Goal: Task Accomplishment & Management: Manage account settings

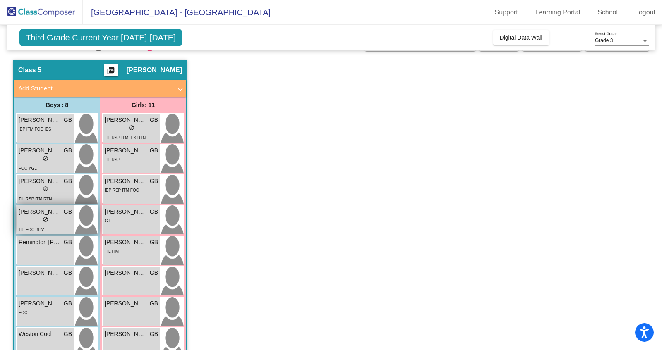
scroll to position [18, 0]
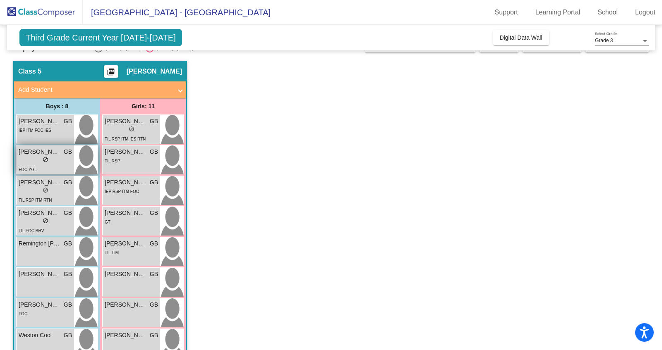
click at [45, 158] on span "do_not_disturb_alt" at bounding box center [46, 160] width 6 height 6
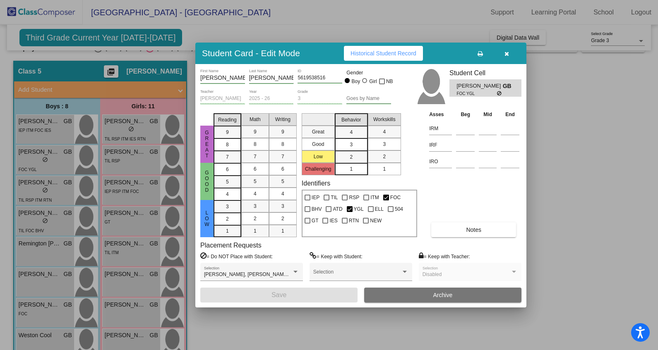
click at [145, 37] on div at bounding box center [329, 175] width 658 height 350
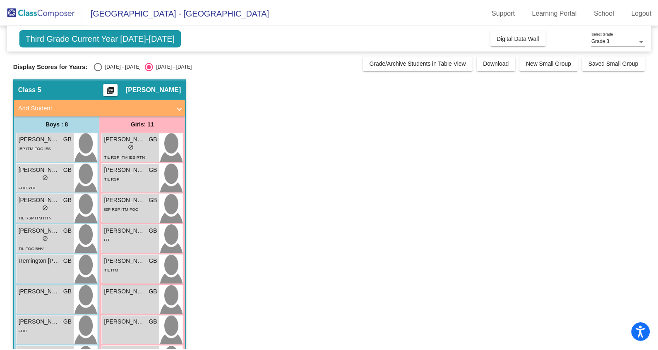
scroll to position [1, 0]
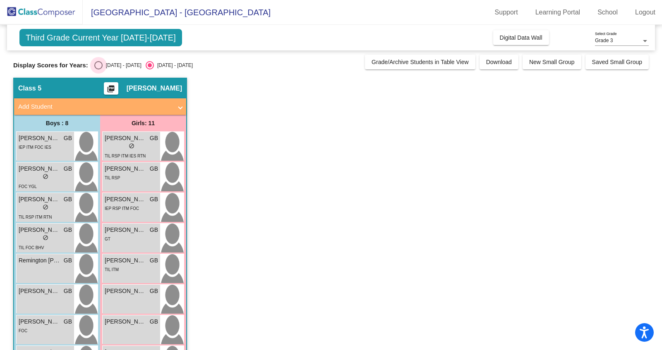
click at [98, 65] on div "Select an option" at bounding box center [98, 65] width 8 height 8
click at [98, 69] on input "[DATE] - [DATE]" at bounding box center [98, 69] width 0 height 0
radio input "true"
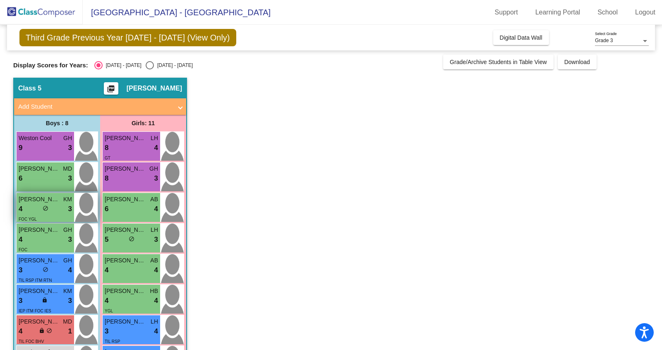
click at [50, 200] on span "[PERSON_NAME]" at bounding box center [39, 199] width 41 height 9
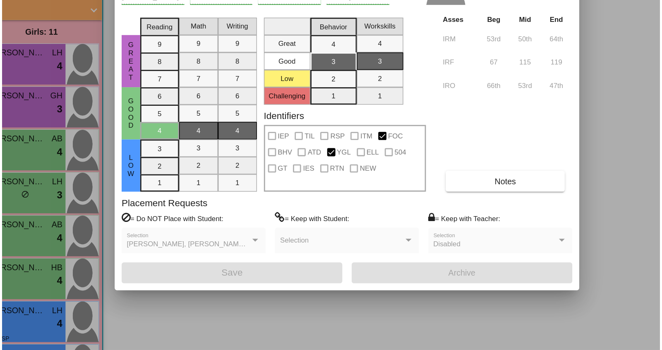
scroll to position [0, 0]
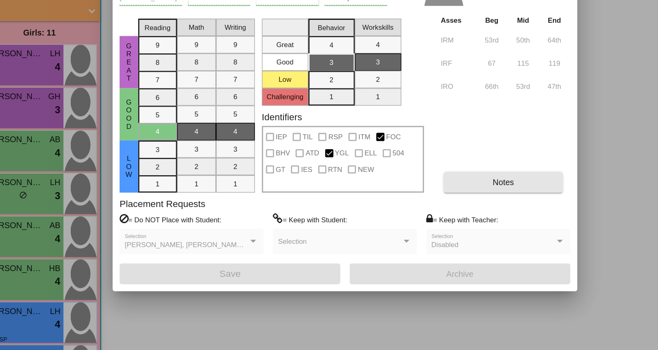
click at [457, 230] on button "Notes" at bounding box center [473, 230] width 85 height 15
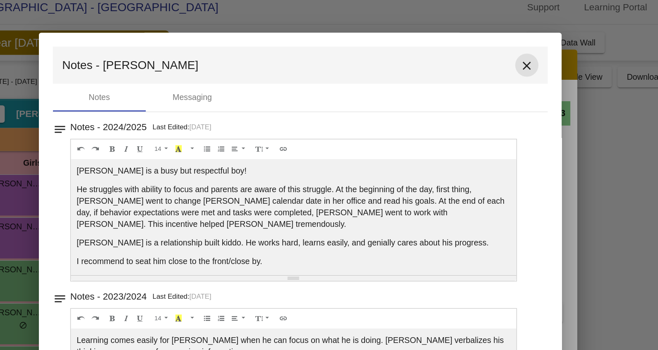
click at [488, 54] on mat-icon "close" at bounding box center [490, 54] width 10 height 10
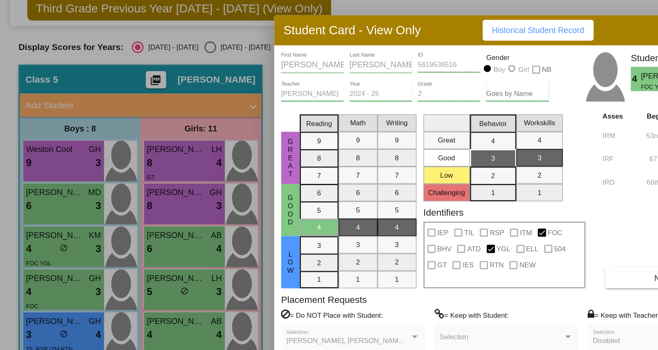
click at [47, 175] on div at bounding box center [329, 175] width 658 height 350
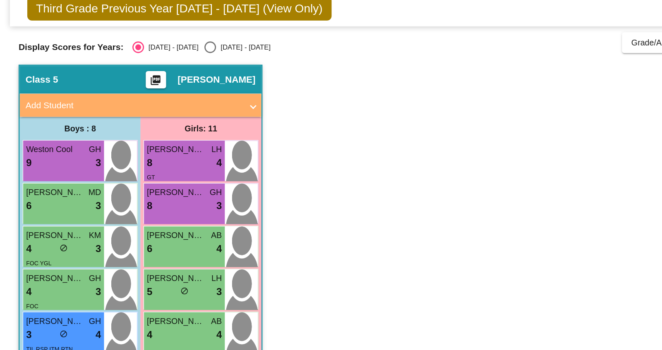
click at [47, 175] on div "6 lock do_not_disturb_alt 3" at bounding box center [45, 178] width 53 height 11
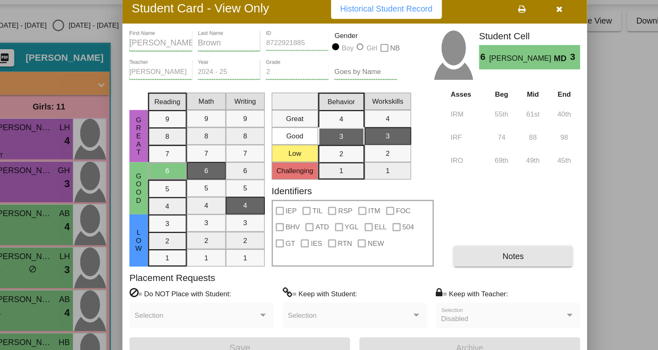
click at [474, 230] on span "Notes" at bounding box center [473, 230] width 15 height 7
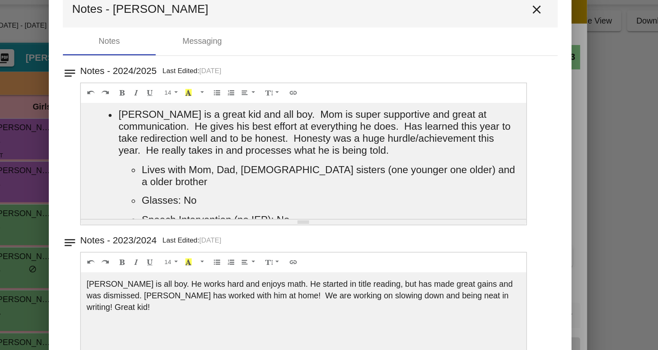
click at [486, 53] on mat-icon "close" at bounding box center [490, 54] width 10 height 10
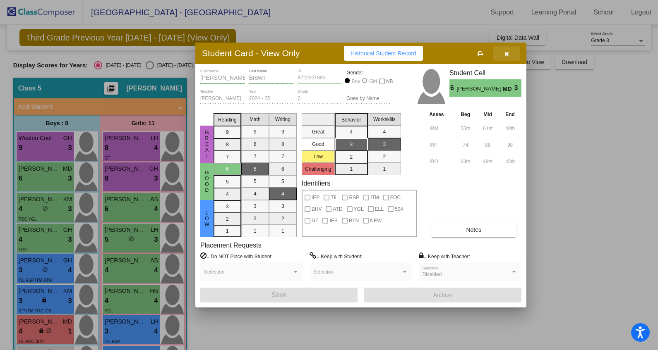
click at [508, 52] on icon "button" at bounding box center [506, 54] width 5 height 6
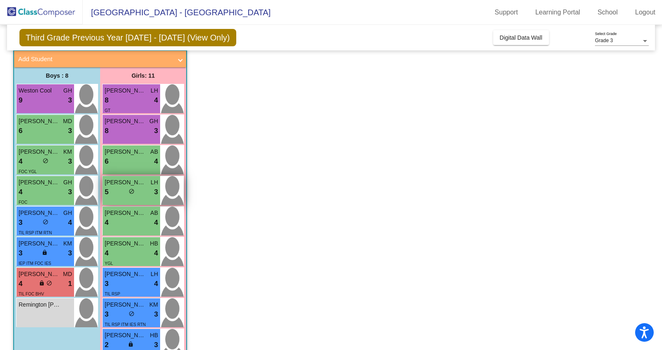
scroll to position [50, 0]
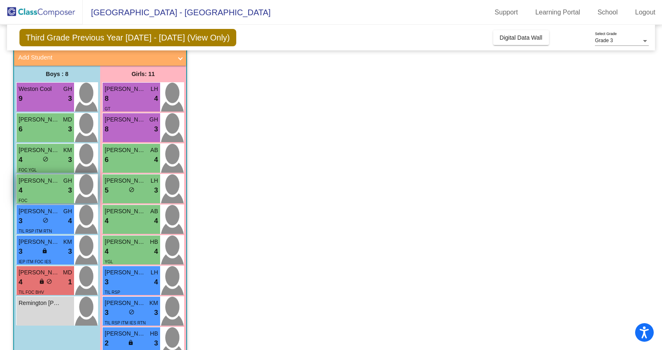
click at [45, 187] on div "4 lock do_not_disturb_alt 3" at bounding box center [45, 190] width 53 height 11
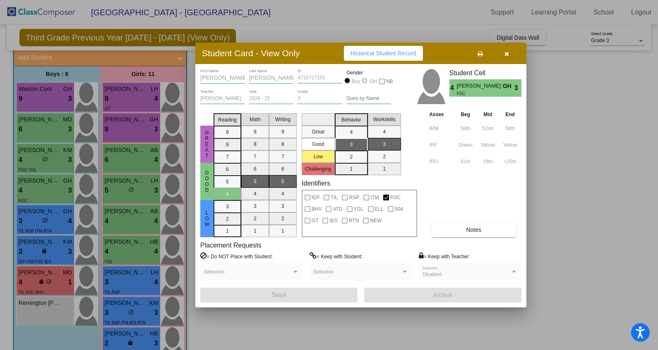
click at [452, 231] on button "Notes" at bounding box center [473, 230] width 85 height 15
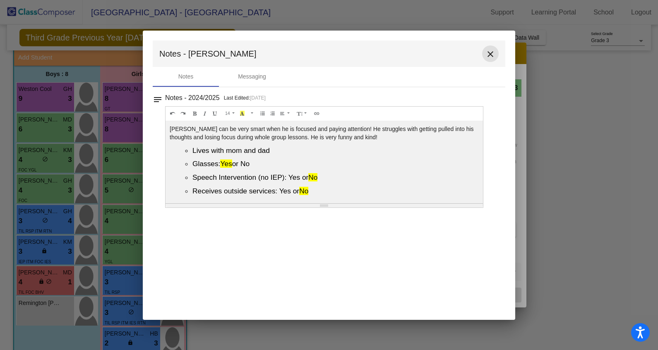
click at [492, 57] on mat-icon "close" at bounding box center [490, 54] width 10 height 10
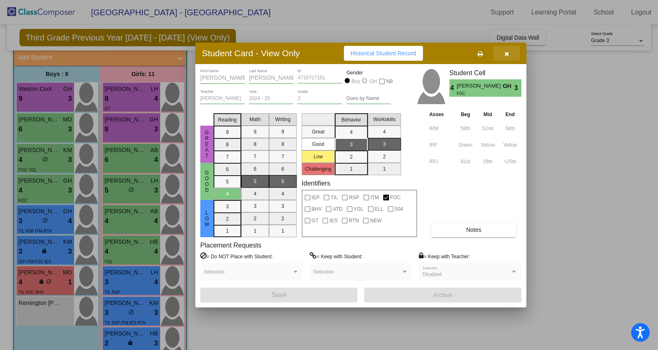
click at [508, 53] on icon "button" at bounding box center [506, 54] width 5 height 6
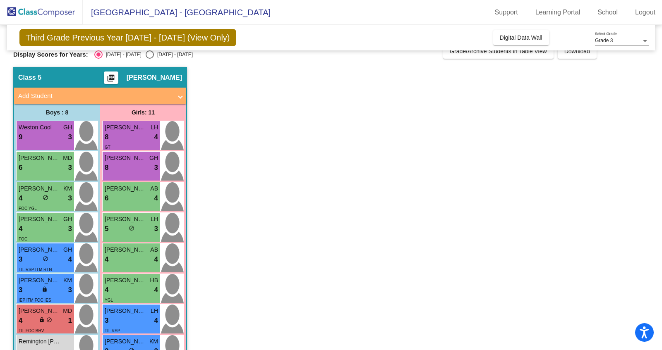
scroll to position [0, 0]
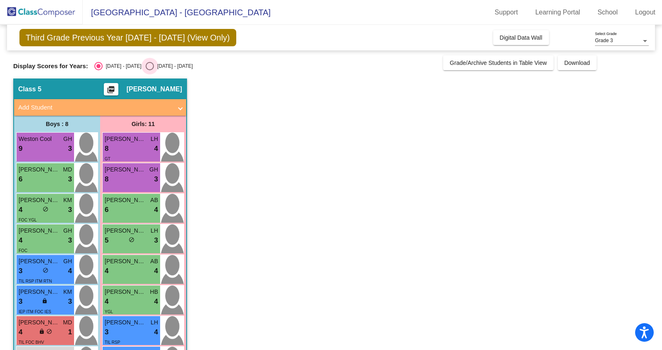
click at [146, 67] on div "Select an option" at bounding box center [150, 66] width 8 height 8
click at [149, 70] on input "[DATE] - [DATE]" at bounding box center [149, 70] width 0 height 0
radio input "true"
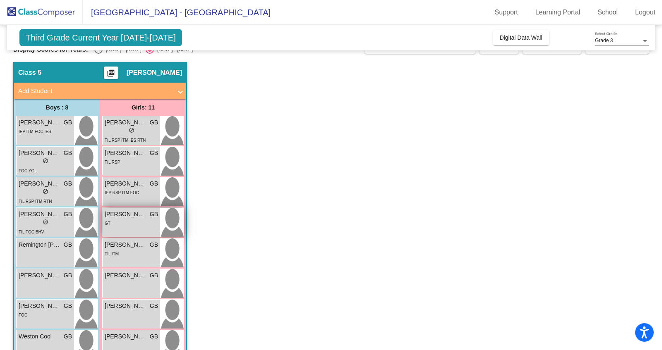
scroll to position [19, 0]
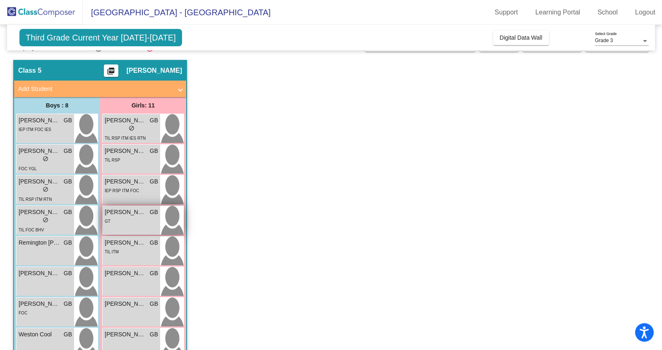
click at [138, 240] on span "[PERSON_NAME]" at bounding box center [125, 243] width 41 height 9
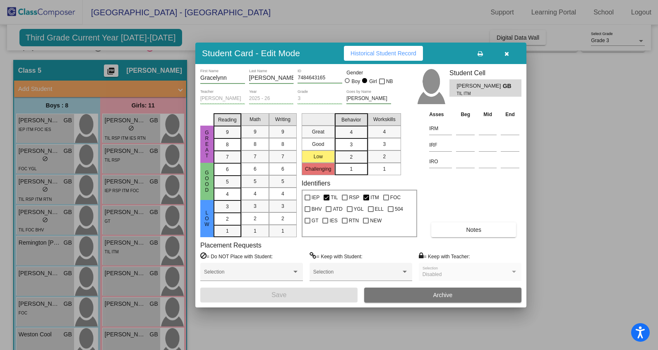
click at [507, 54] on icon "button" at bounding box center [506, 54] width 5 height 6
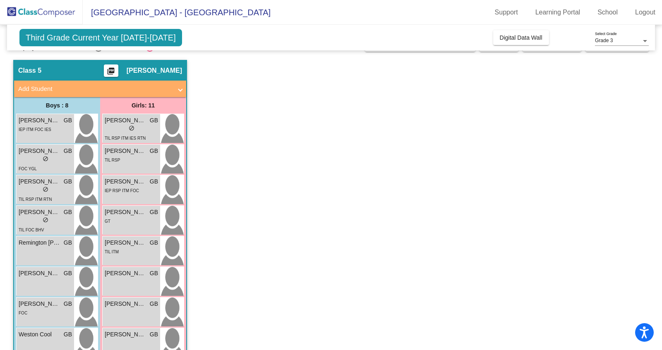
scroll to position [0, 0]
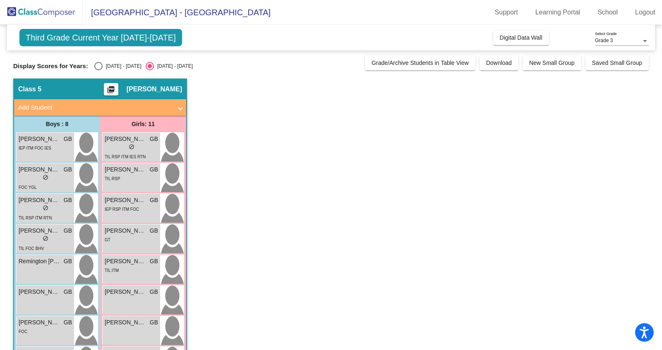
click at [99, 66] on div "Select an option" at bounding box center [98, 66] width 8 height 8
click at [98, 70] on input "[DATE] - [DATE]" at bounding box center [98, 70] width 0 height 0
radio input "true"
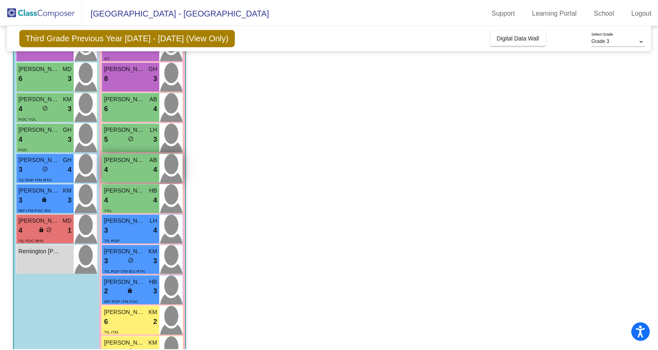
scroll to position [132, 0]
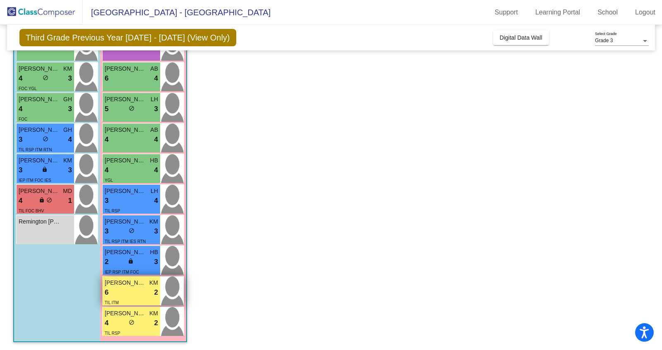
click at [123, 290] on div "6 lock do_not_disturb_alt 2" at bounding box center [131, 292] width 53 height 11
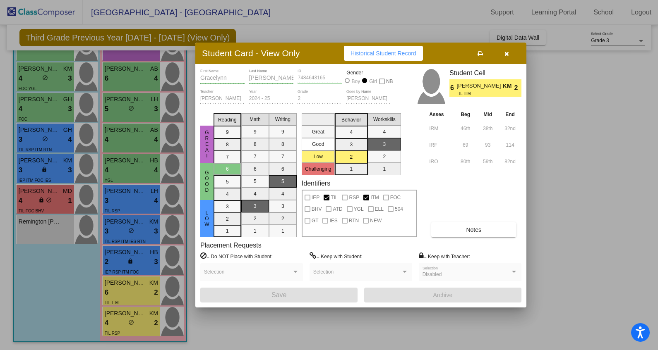
click at [470, 229] on span "Notes" at bounding box center [473, 230] width 15 height 7
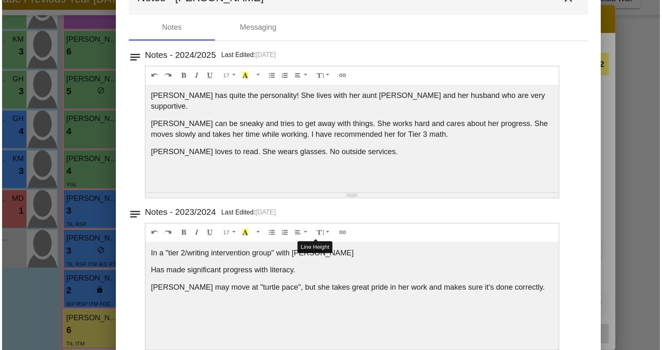
scroll to position [0, 0]
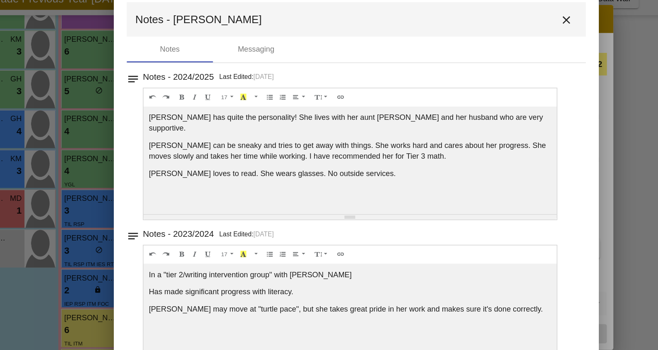
click at [487, 54] on mat-icon "close" at bounding box center [490, 54] width 10 height 10
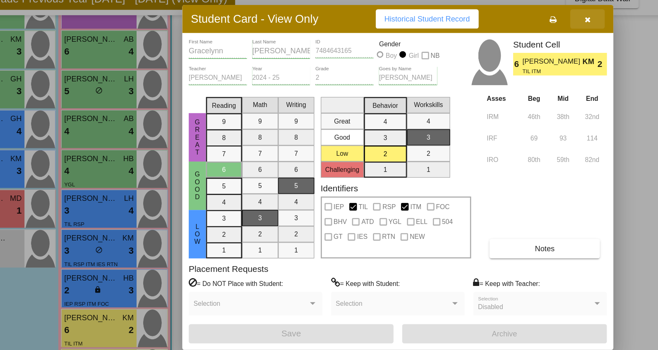
click at [507, 53] on icon "button" at bounding box center [506, 54] width 5 height 6
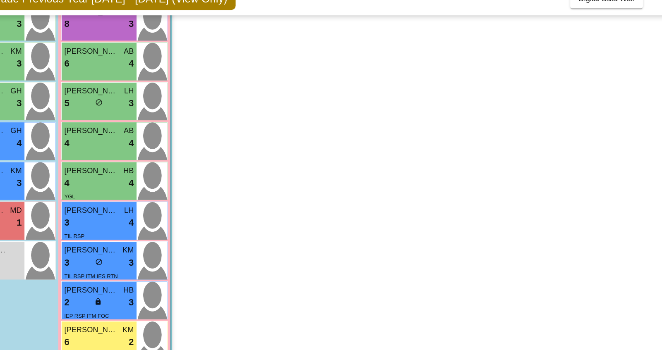
scroll to position [132, 0]
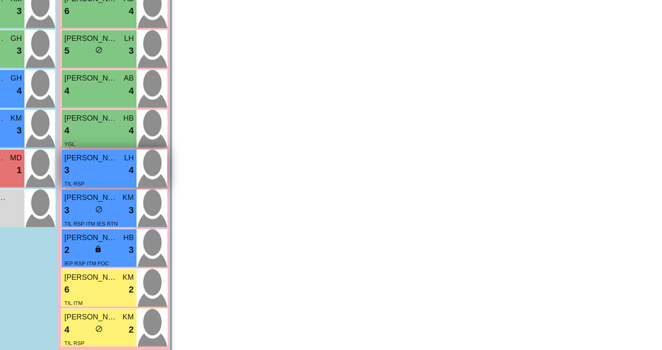
click at [141, 193] on span "[PERSON_NAME]" at bounding box center [125, 191] width 41 height 9
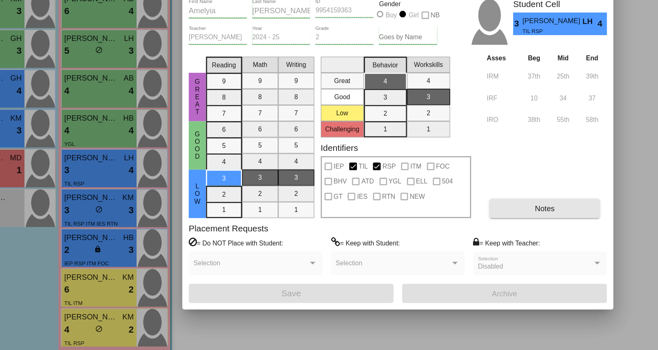
click at [466, 228] on span "Notes" at bounding box center [473, 230] width 15 height 7
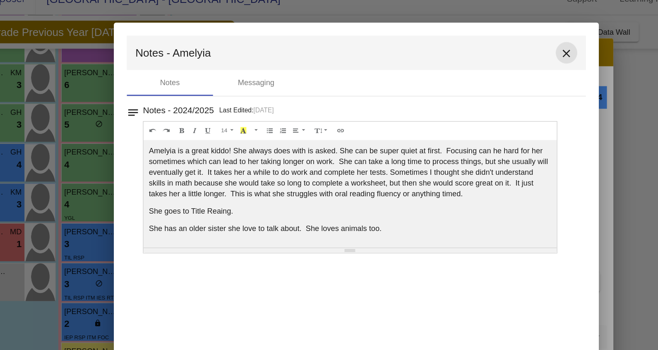
click at [489, 53] on mat-icon "close" at bounding box center [490, 54] width 10 height 10
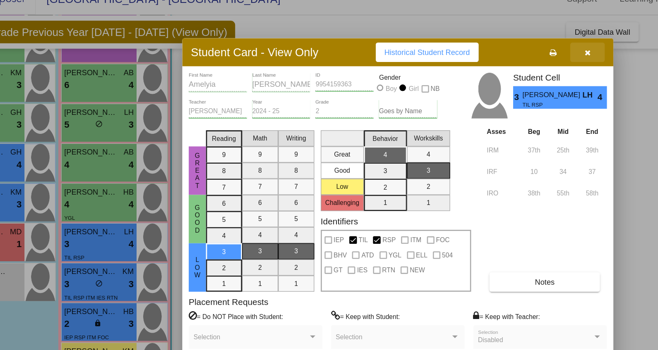
click at [505, 53] on icon "button" at bounding box center [506, 54] width 5 height 6
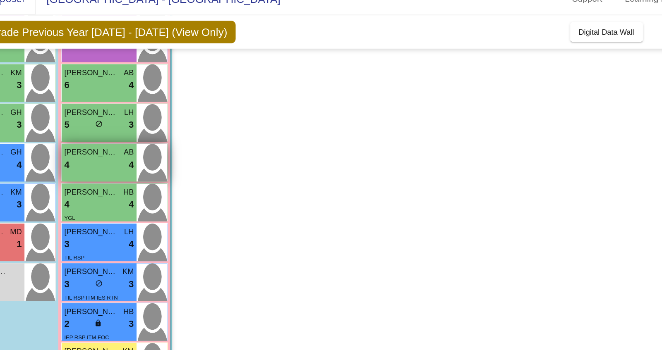
click at [136, 136] on div "4 lock do_not_disturb_alt 4" at bounding box center [131, 139] width 53 height 11
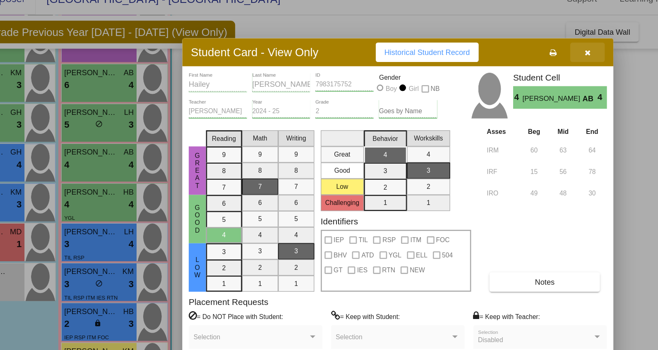
click at [507, 52] on icon "button" at bounding box center [506, 54] width 5 height 6
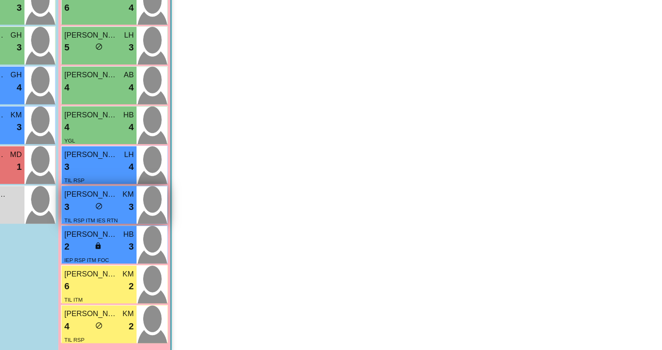
click at [137, 219] on span "[PERSON_NAME]" at bounding box center [125, 222] width 41 height 9
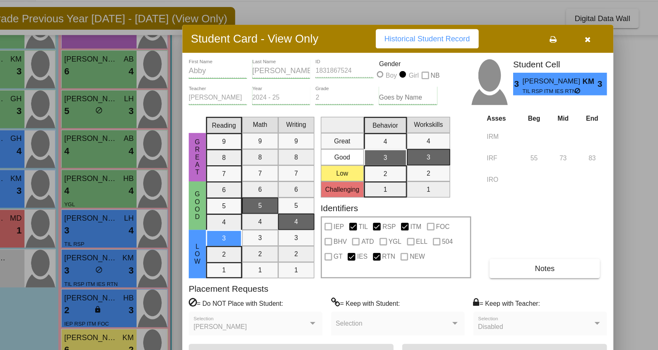
click at [506, 51] on icon "button" at bounding box center [506, 54] width 5 height 6
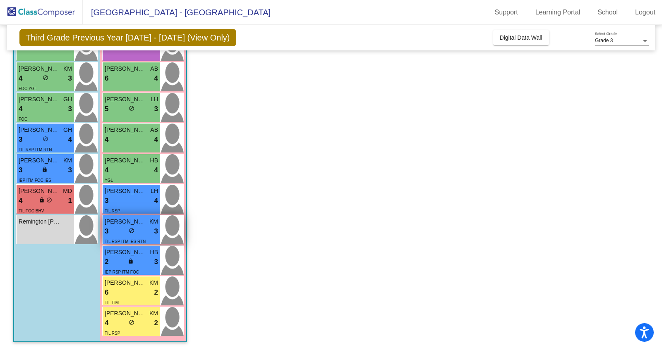
click at [136, 230] on div "3 lock do_not_disturb_alt 3" at bounding box center [131, 231] width 53 height 11
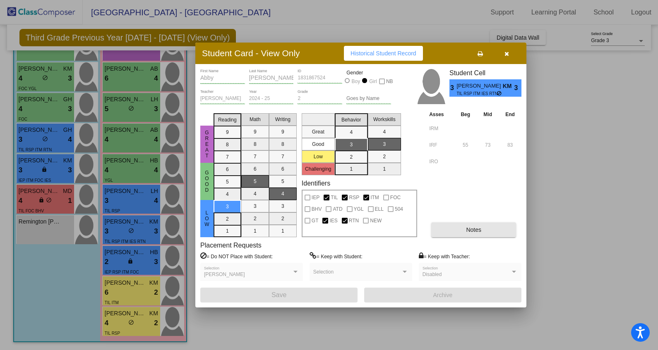
click at [477, 230] on span "Notes" at bounding box center [473, 230] width 15 height 7
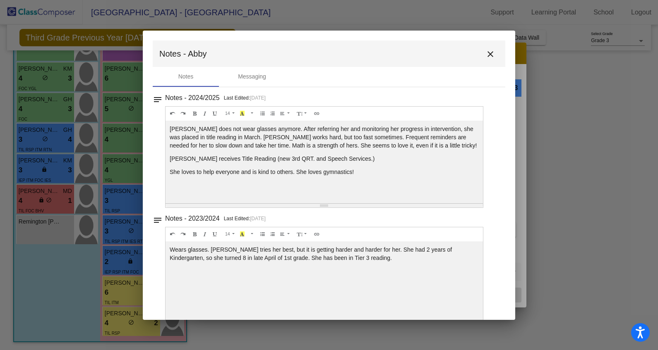
click at [487, 53] on mat-icon "close" at bounding box center [490, 54] width 10 height 10
